Goal: Task Accomplishment & Management: Use online tool/utility

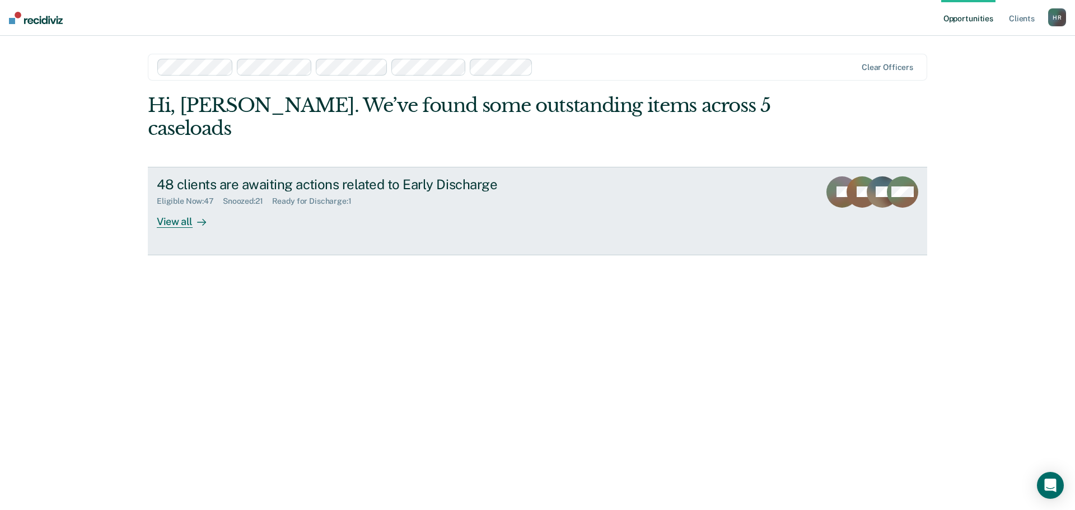
click at [184, 206] on div "View all" at bounding box center [188, 217] width 63 height 22
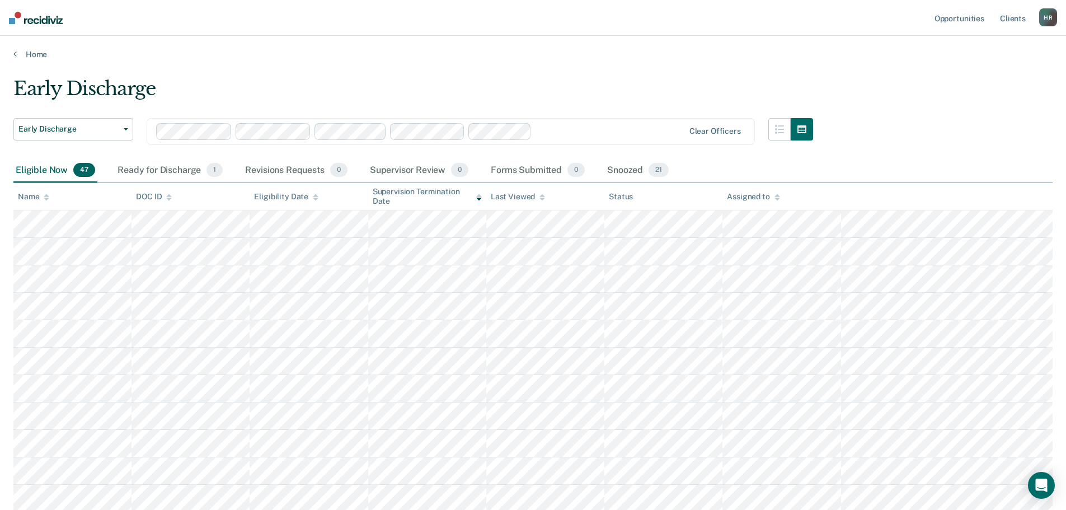
click at [772, 197] on div "Assigned to" at bounding box center [753, 197] width 53 height 10
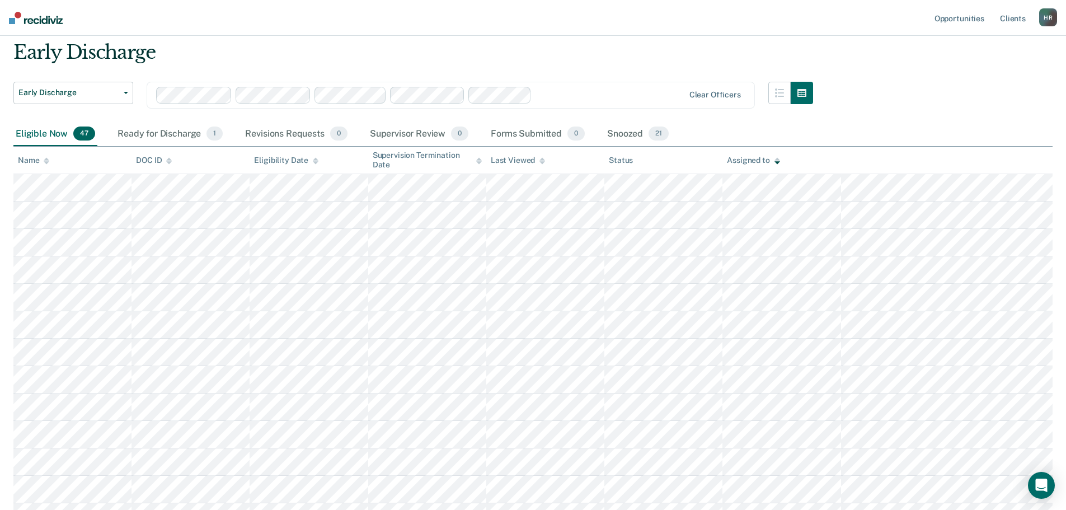
scroll to position [56, 0]
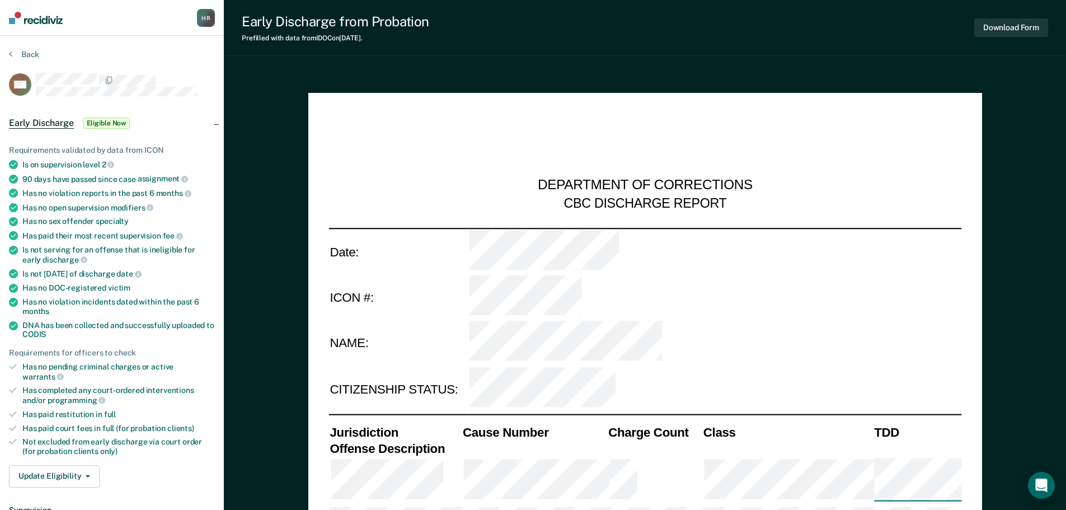
type textarea "x"
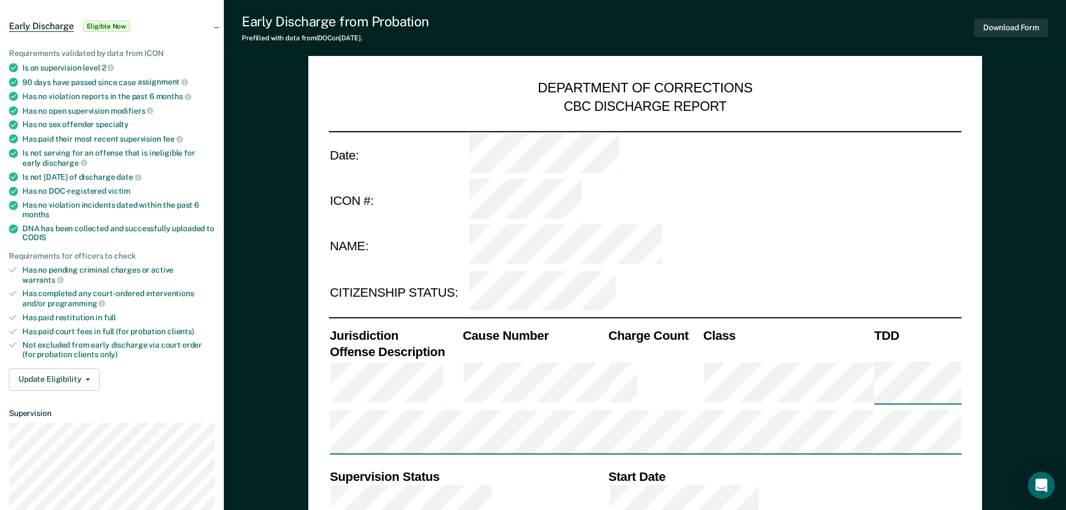
scroll to position [112, 0]
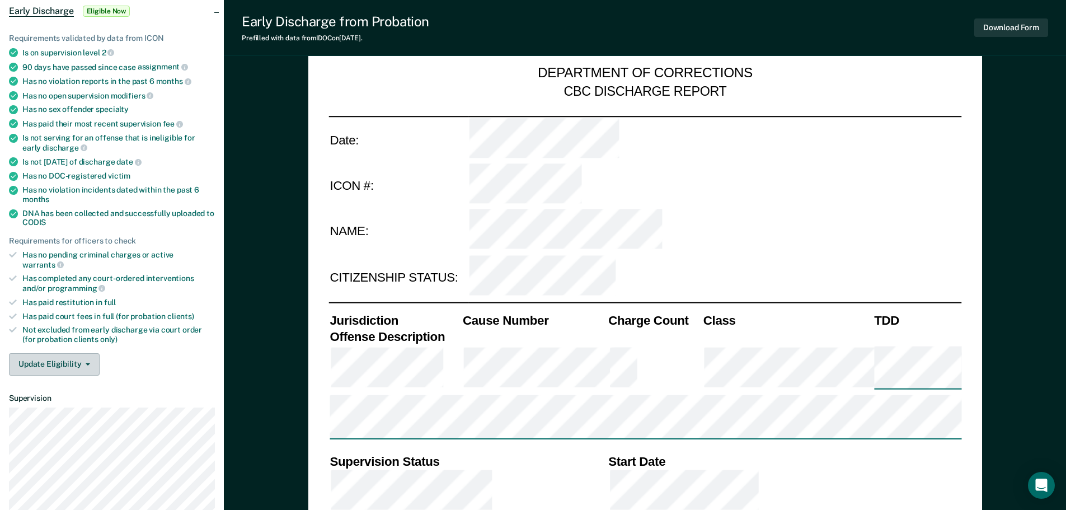
click at [86, 355] on button "Update Eligibility" at bounding box center [54, 364] width 91 height 22
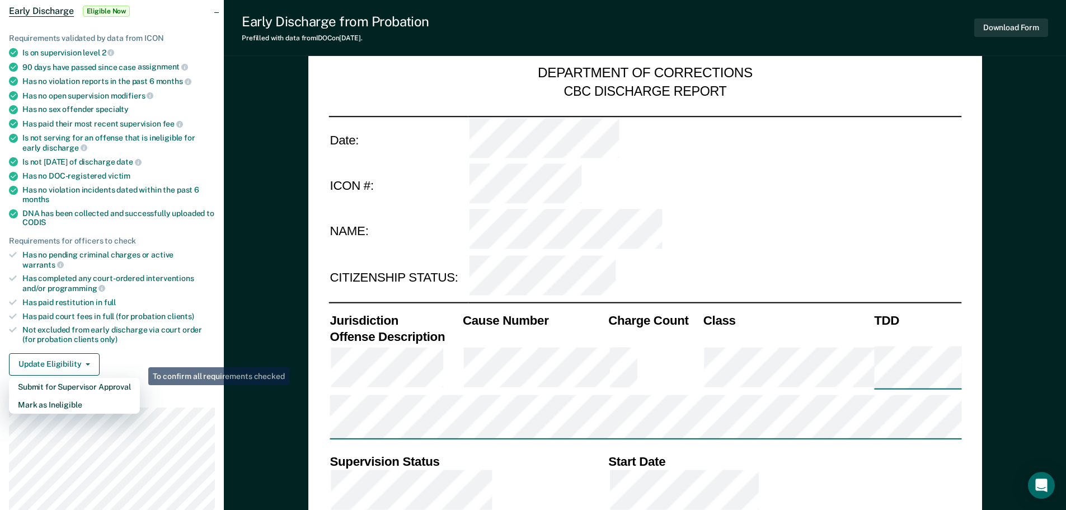
click at [212, 298] on div "Has paid restitution in full" at bounding box center [118, 303] width 193 height 10
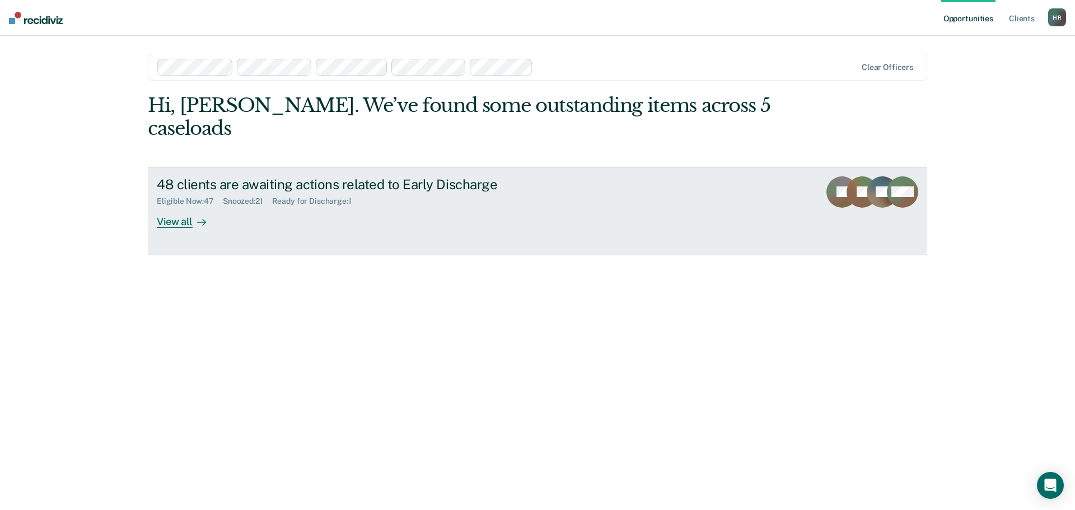
click at [183, 206] on div "View all" at bounding box center [188, 217] width 63 height 22
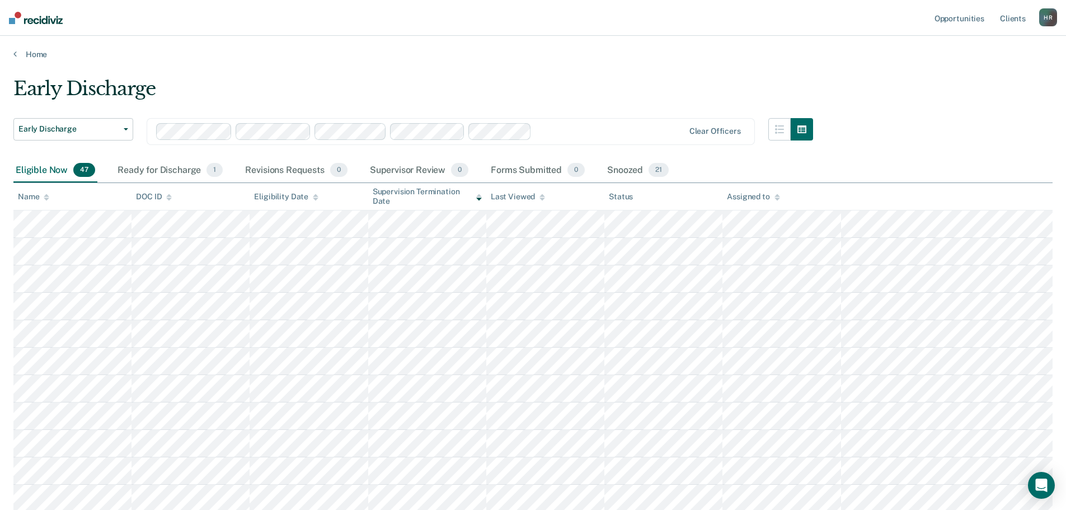
click at [764, 194] on div "Assigned to" at bounding box center [753, 197] width 53 height 10
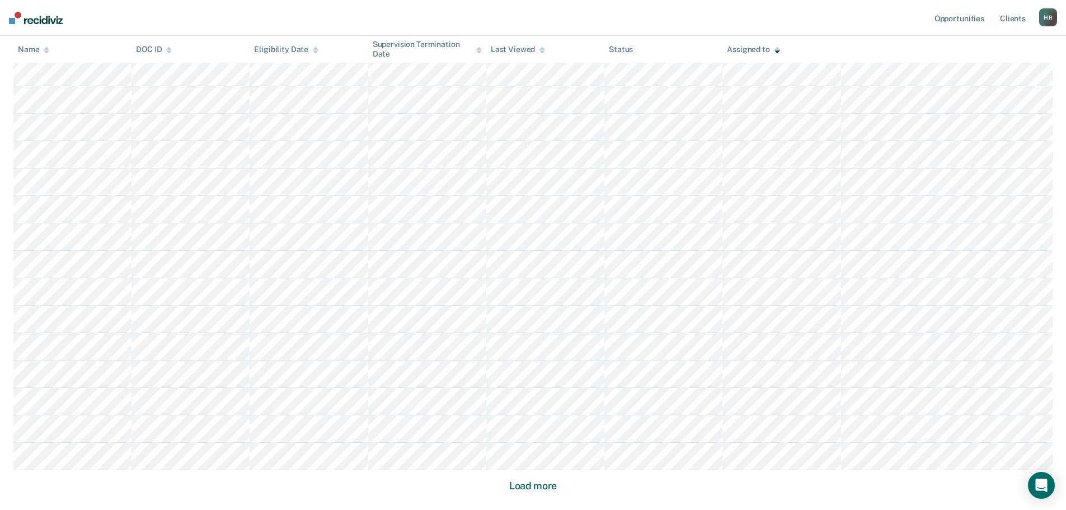
scroll to position [644, 0]
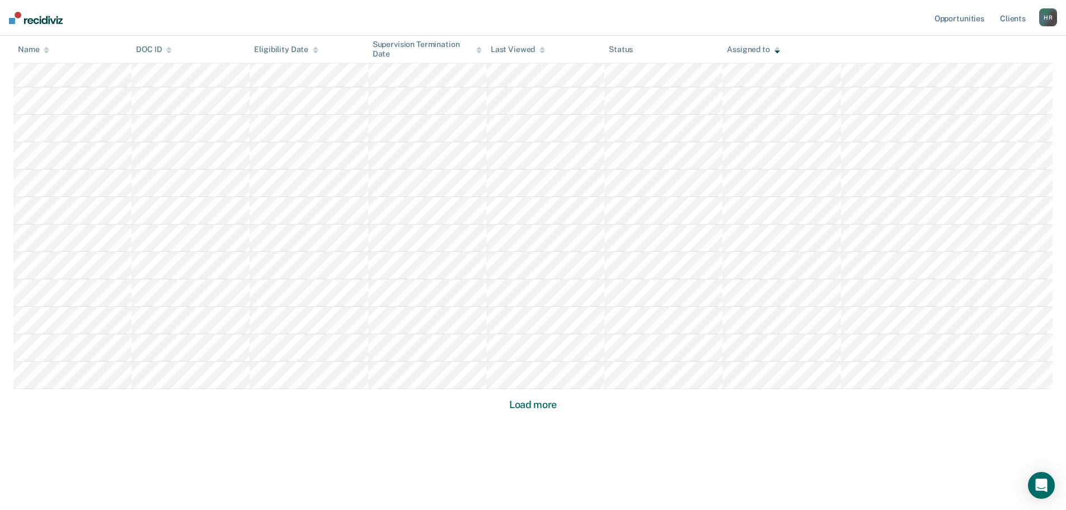
click at [534, 409] on button "Load more" at bounding box center [533, 404] width 54 height 13
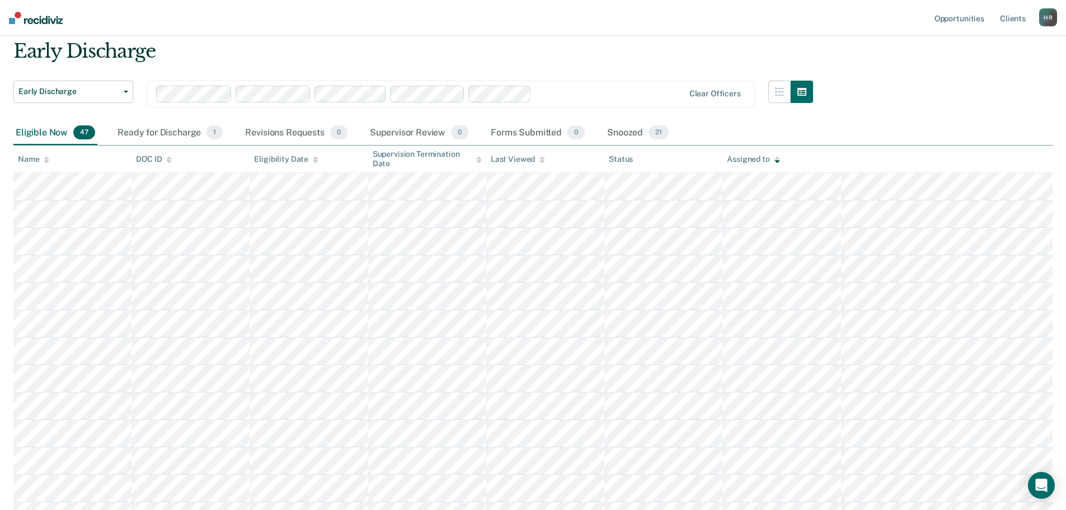
scroll to position [0, 0]
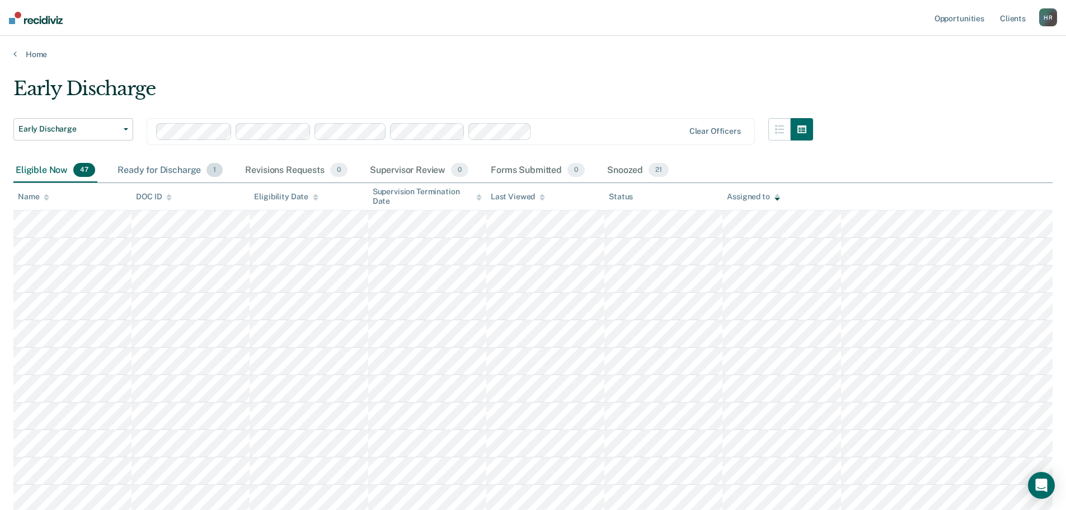
click at [176, 170] on div "Ready for Discharge 1" at bounding box center [170, 170] width 110 height 25
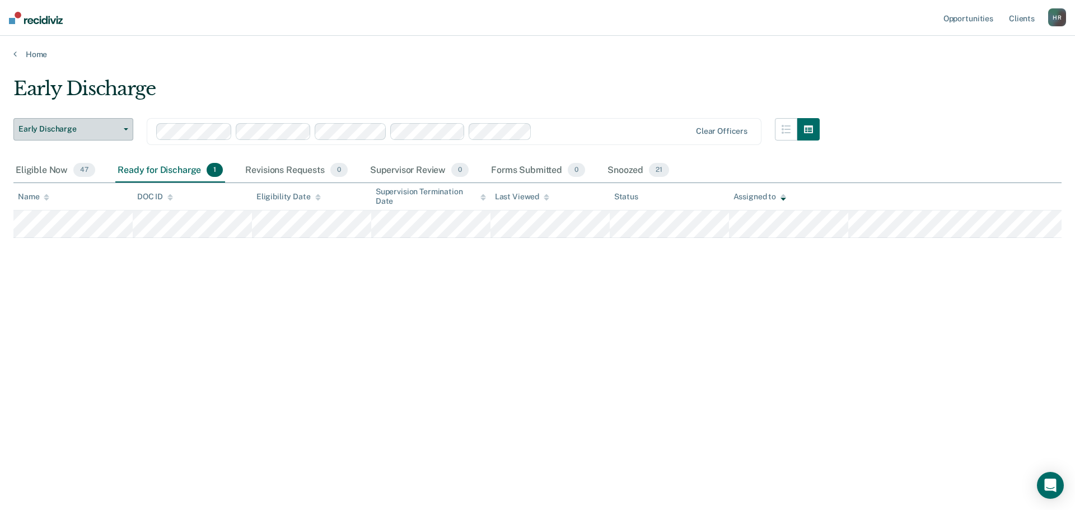
click at [128, 130] on button "Early Discharge" at bounding box center [73, 129] width 120 height 22
drag, startPoint x: 634, startPoint y: 170, endPoint x: 654, endPoint y: 179, distance: 22.1
click at [634, 170] on div "Snoozed 21" at bounding box center [638, 170] width 66 height 25
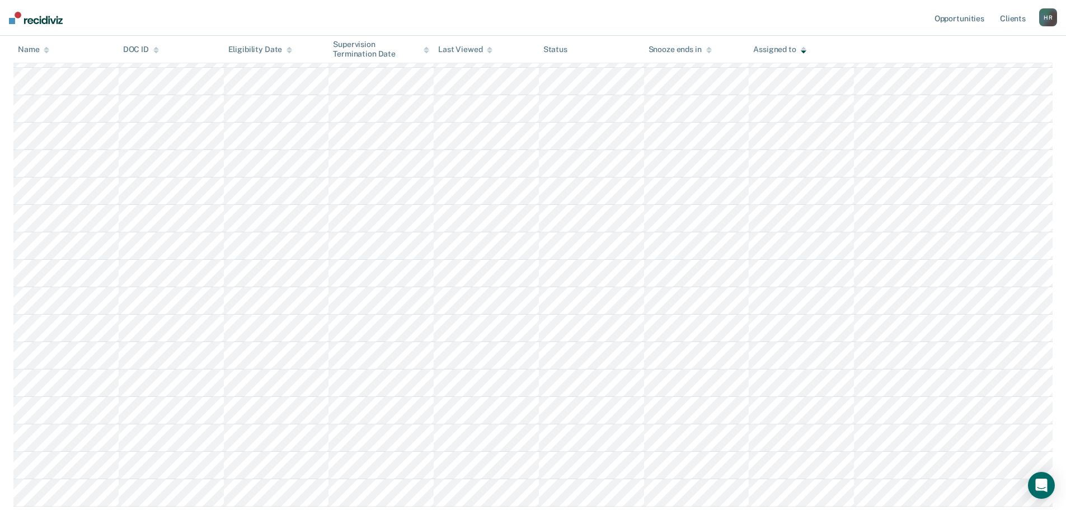
scroll to position [336, 0]
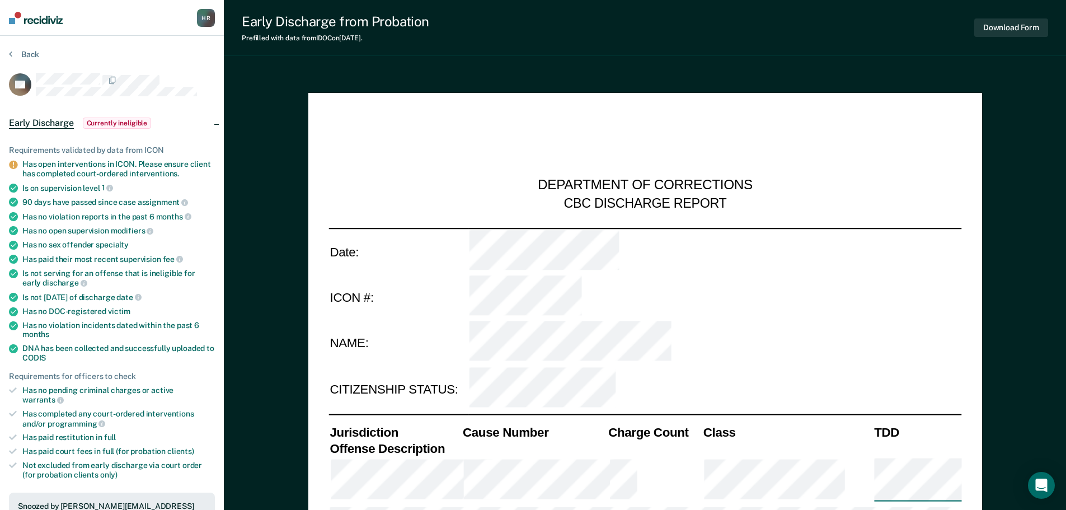
type textarea "x"
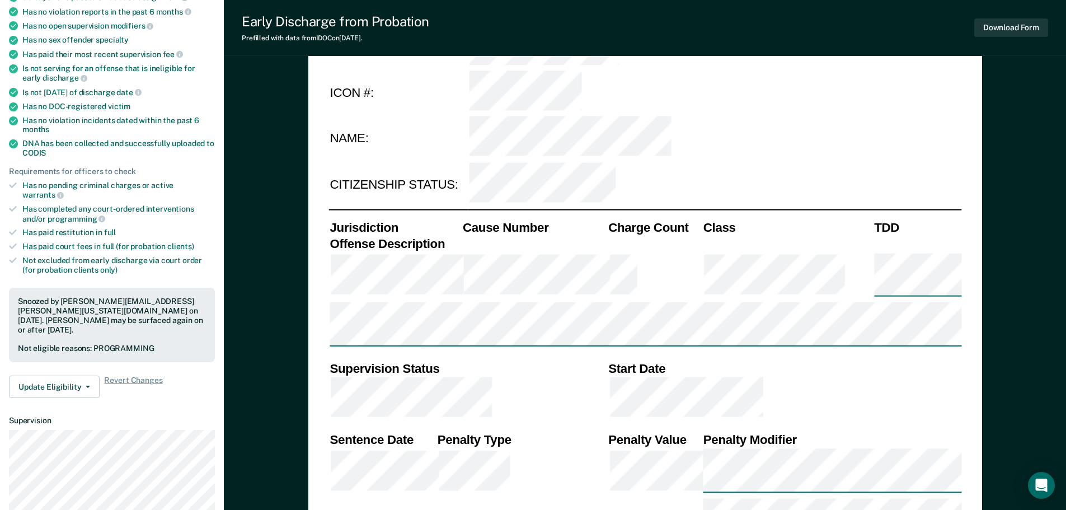
scroll to position [224, 0]
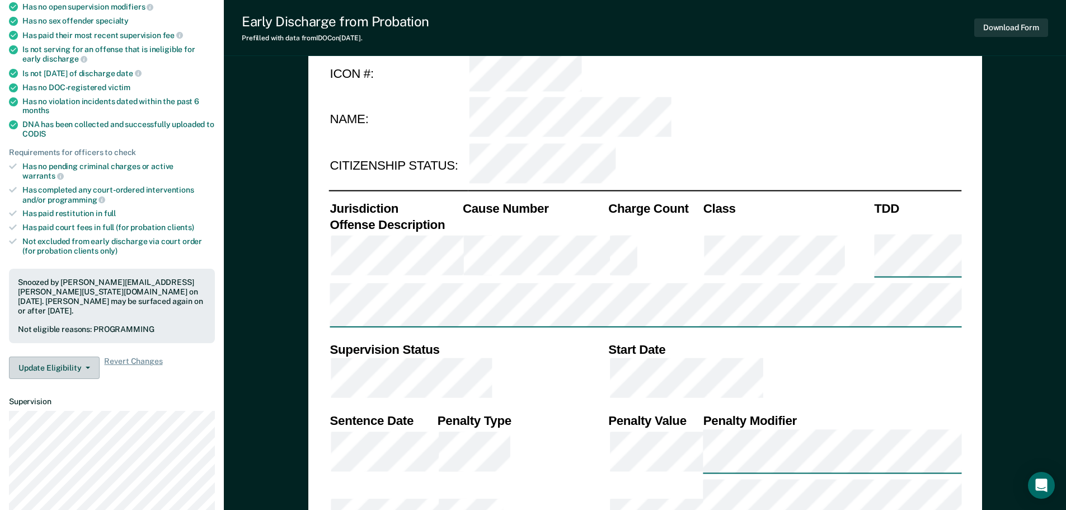
click at [88, 357] on button "Update Eligibility" at bounding box center [54, 368] width 91 height 22
